Goal: Find specific page/section

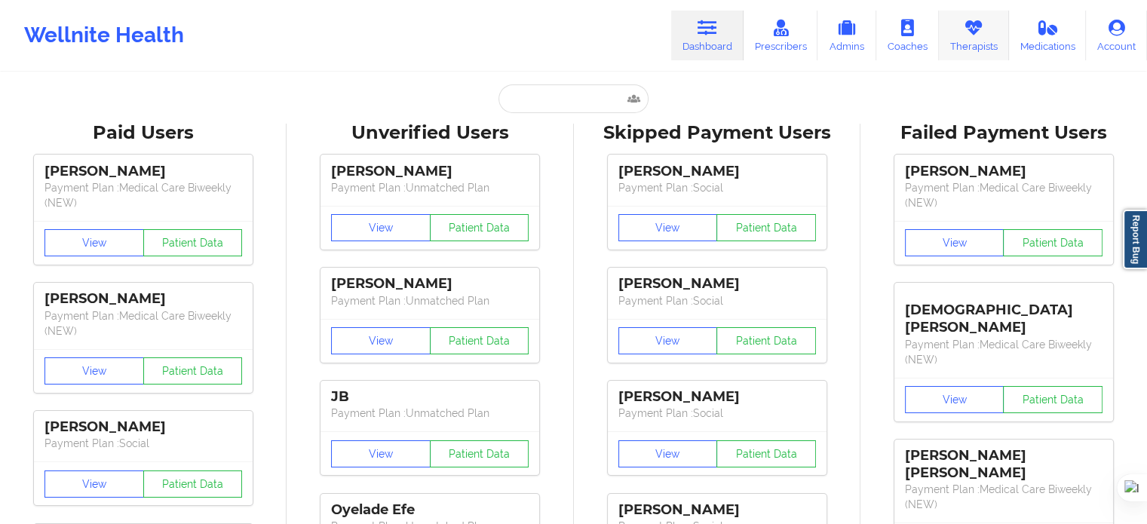
click at [986, 38] on link "Therapists" at bounding box center [974, 36] width 70 height 50
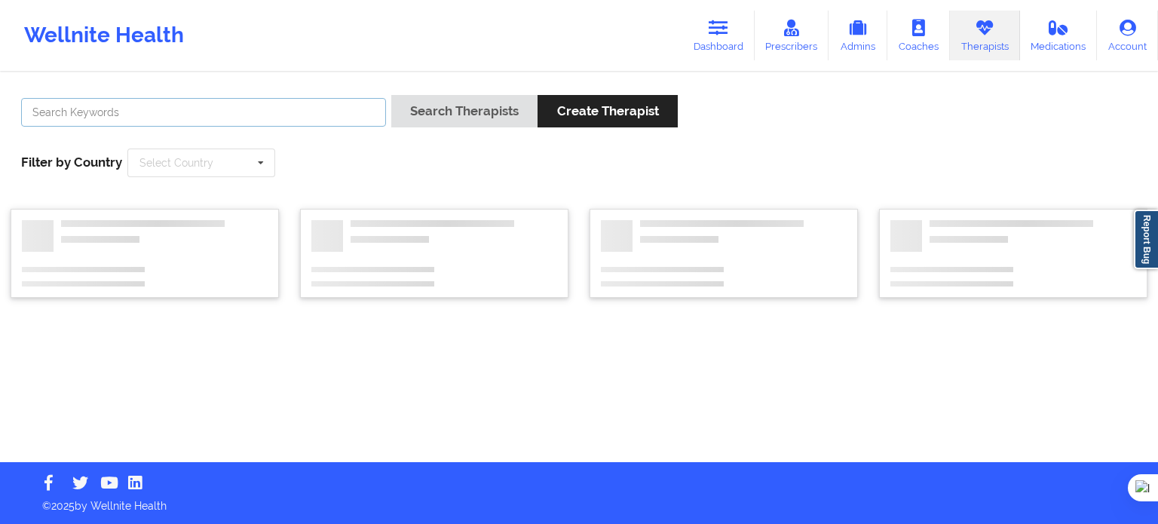
click at [335, 107] on input "text" at bounding box center [203, 112] width 365 height 29
type input "dashima g"
click at [391, 95] on button "Search Therapists" at bounding box center [464, 111] width 146 height 32
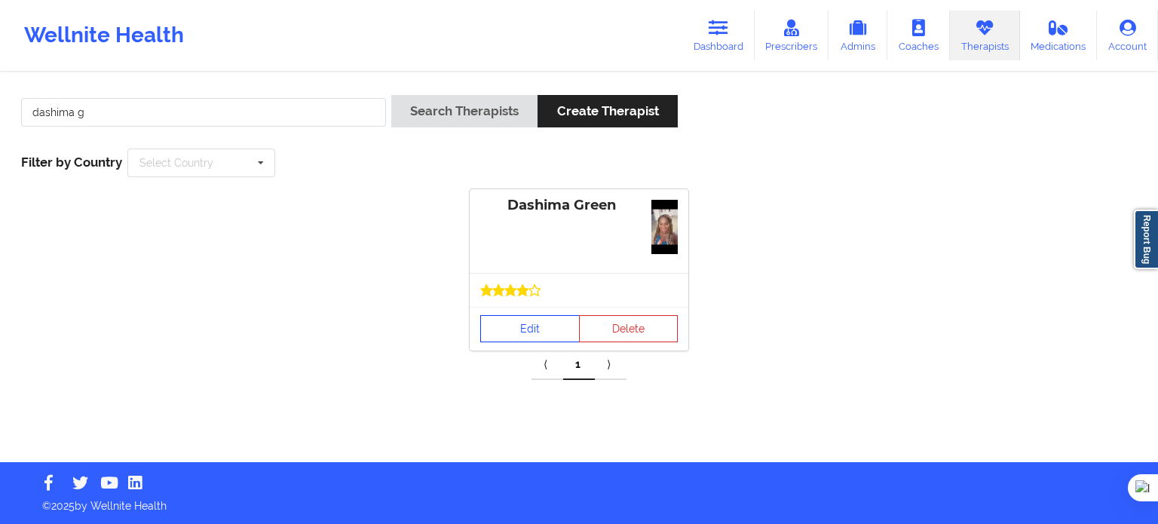
click at [539, 323] on link "Edit" at bounding box center [530, 328] width 100 height 27
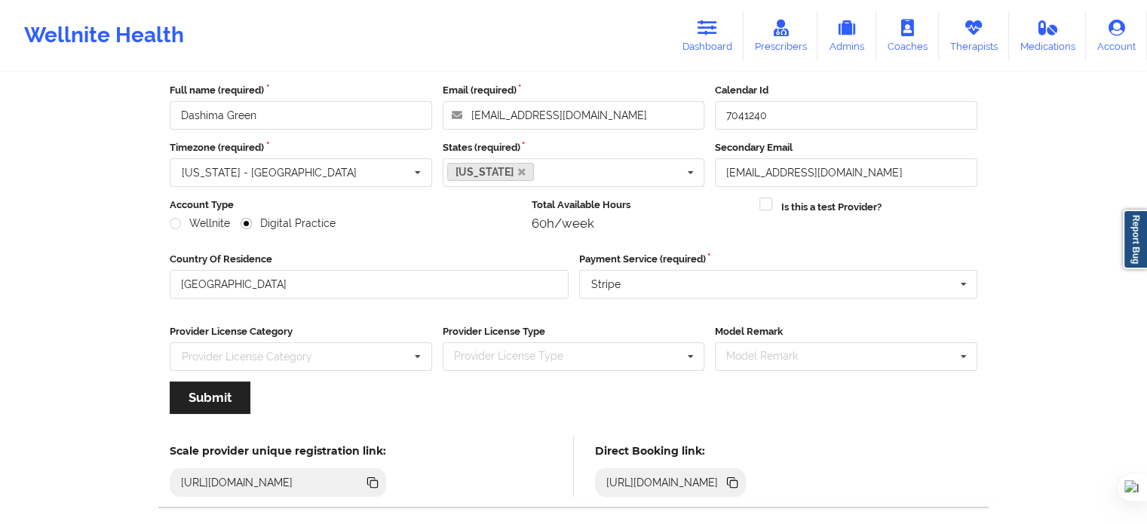
scroll to position [151, 0]
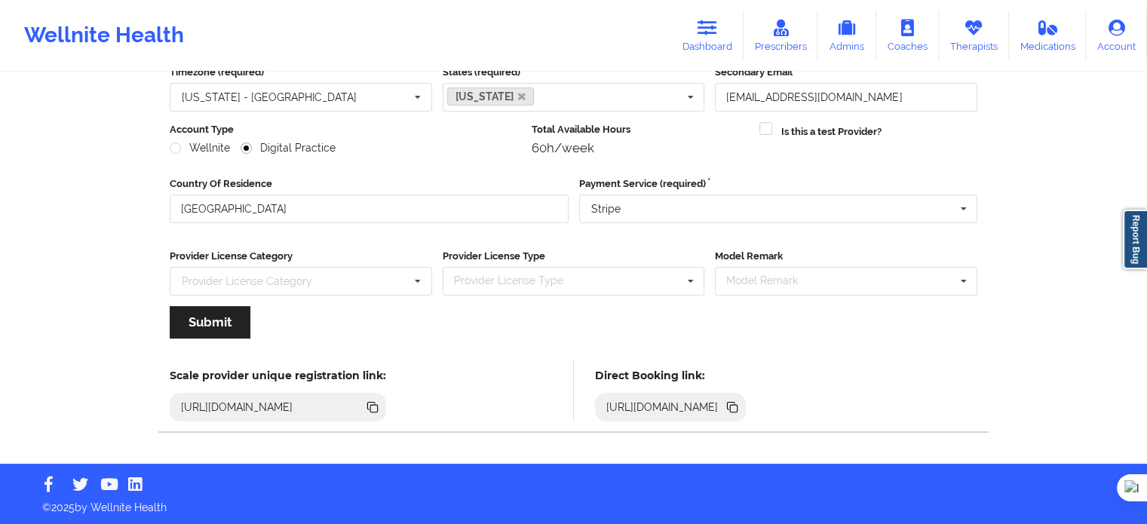
click at [737, 405] on icon at bounding box center [734, 409] width 8 height 8
